Goal: Use online tool/utility

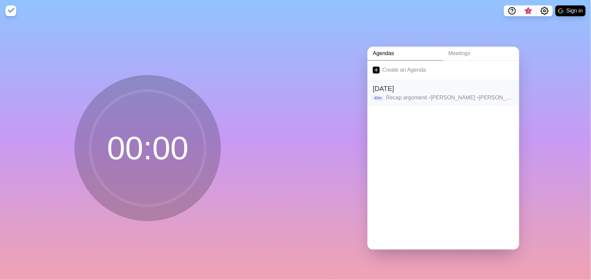
click at [413, 91] on h2 "[DATE]" at bounding box center [443, 89] width 141 height 10
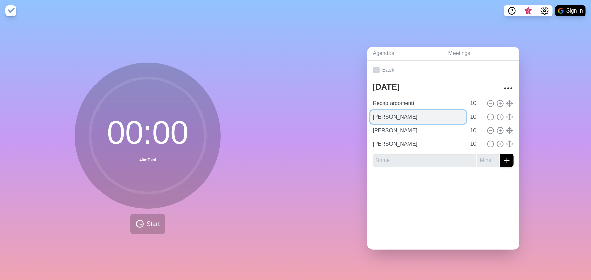
click at [392, 114] on input "[PERSON_NAME]" at bounding box center [418, 117] width 96 height 14
type input "gIANPIERO"
type input "[PERSON_NAME]"
click at [380, 129] on input "[PERSON_NAME]" at bounding box center [418, 131] width 96 height 14
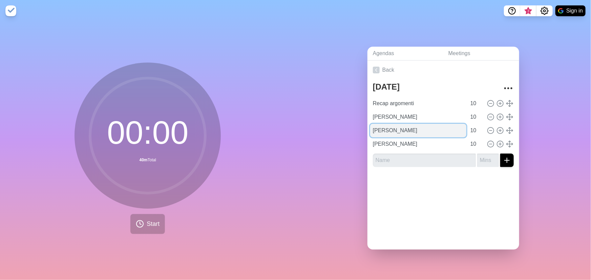
click at [380, 129] on input "[PERSON_NAME]" at bounding box center [418, 131] width 96 height 14
type input "[PERSON_NAME]"
click at [480, 204] on div "Back [DATE] Recap argomenti 10 [PERSON_NAME] 10 [PERSON_NAME] 10 Riccardo 10" at bounding box center [444, 155] width 152 height 189
